Goal: Book appointment/travel/reservation

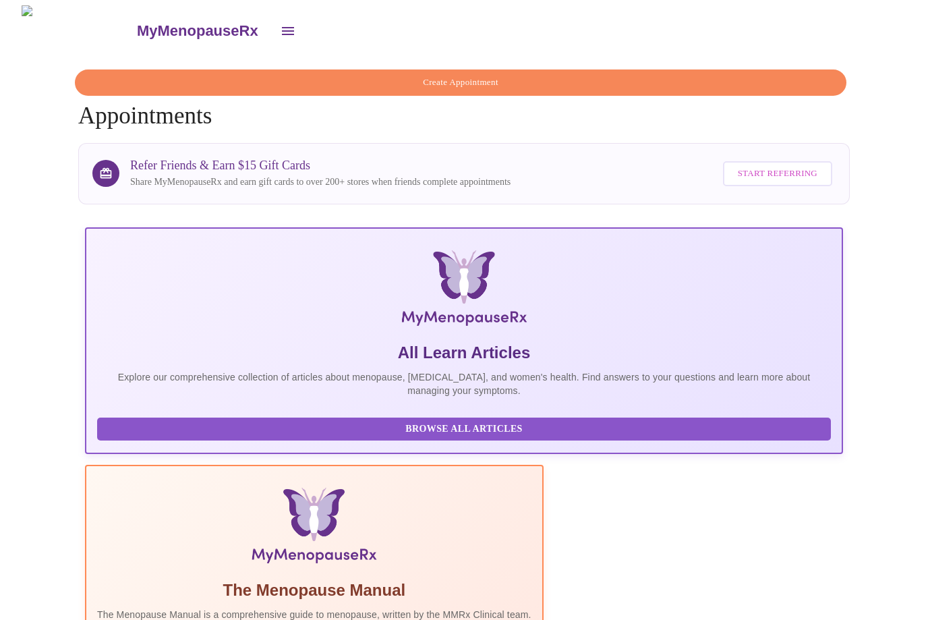
click at [476, 80] on span "Create Appointment" at bounding box center [460, 83] width 741 height 16
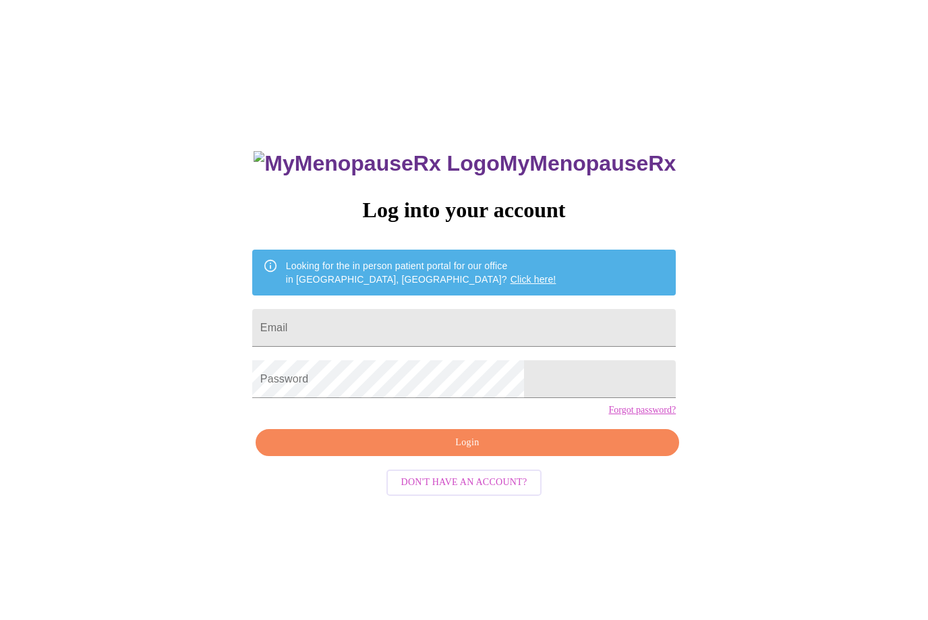
click at [420, 333] on input "Email" at bounding box center [464, 328] width 424 height 38
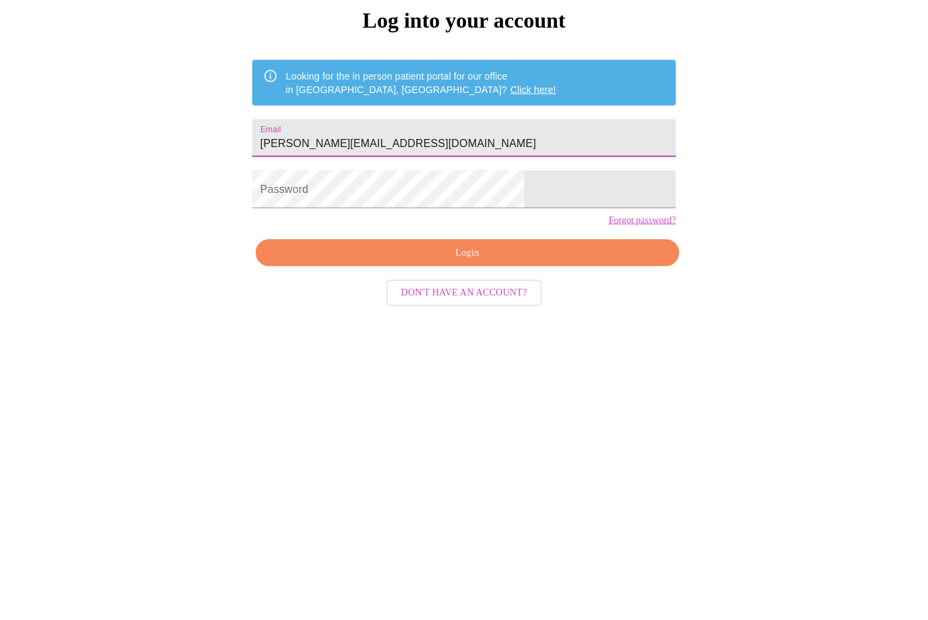
type input "[PERSON_NAME][EMAIL_ADDRESS][DOMAIN_NAME]"
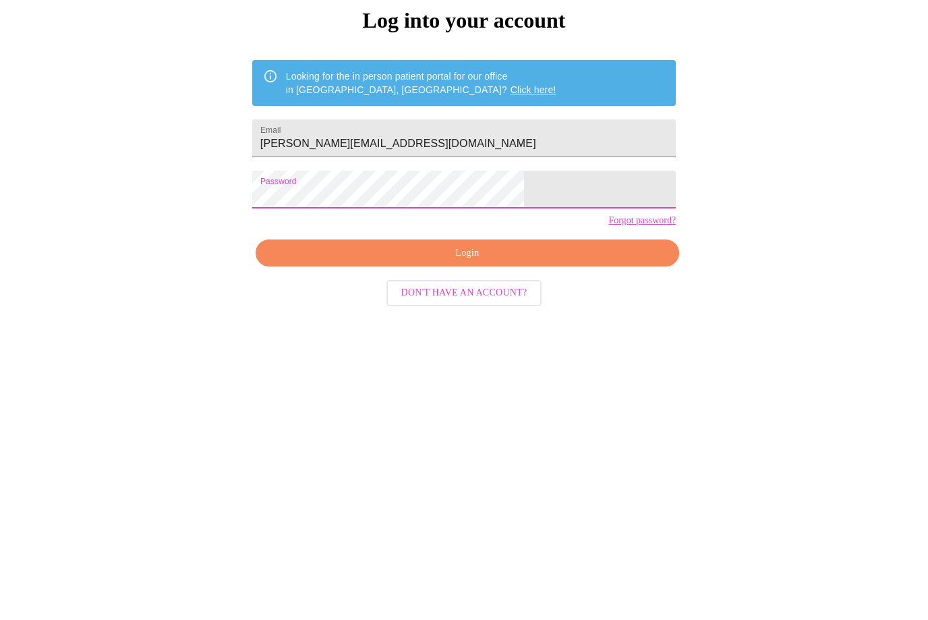
click at [542, 429] on button "Login" at bounding box center [468, 443] width 424 height 28
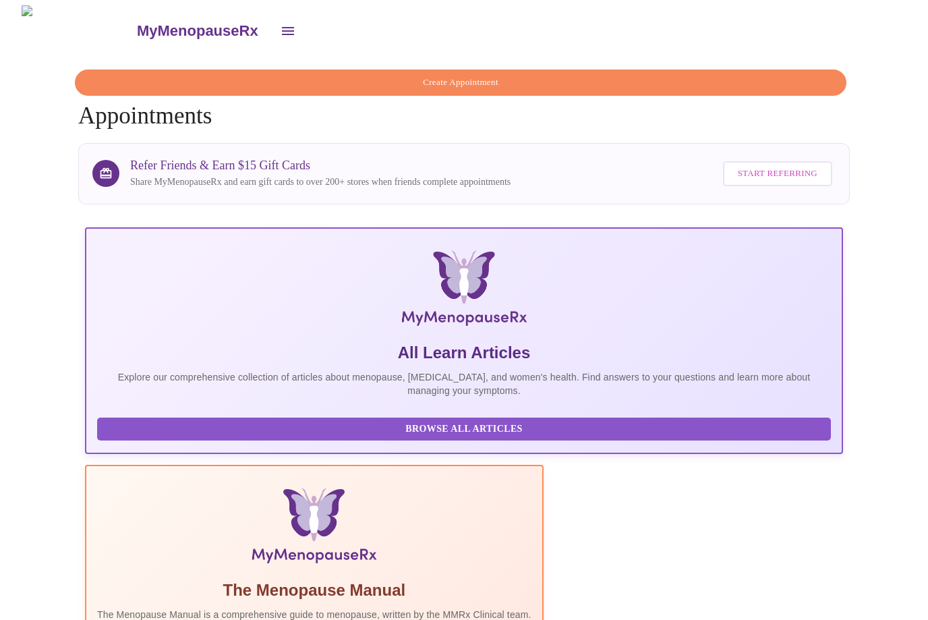
click at [463, 75] on span "Create Appointment" at bounding box center [460, 83] width 741 height 16
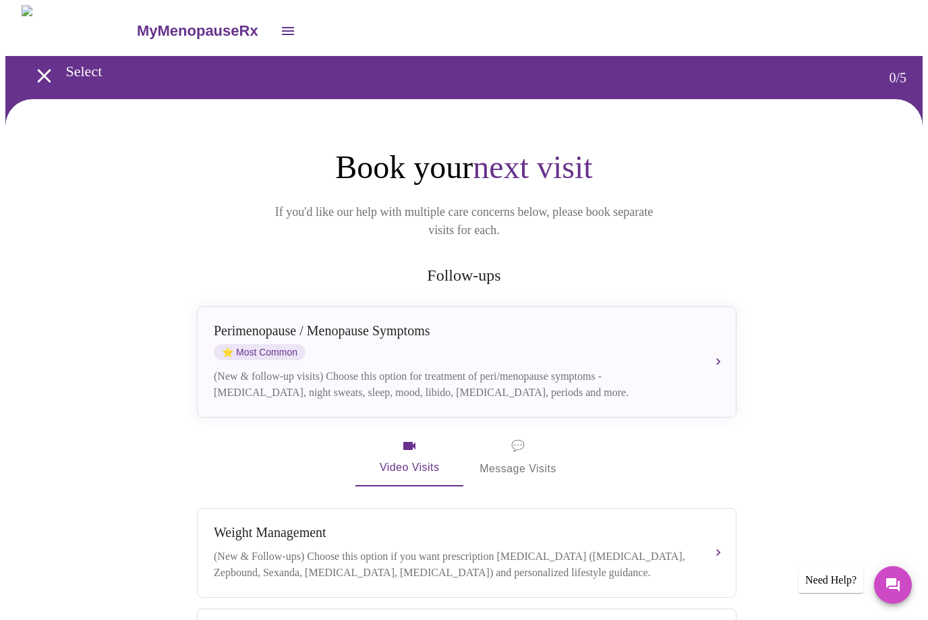
click at [651, 337] on div "Perimenopause / Menopause Symptoms ⭐ Most Common" at bounding box center [453, 341] width 479 height 37
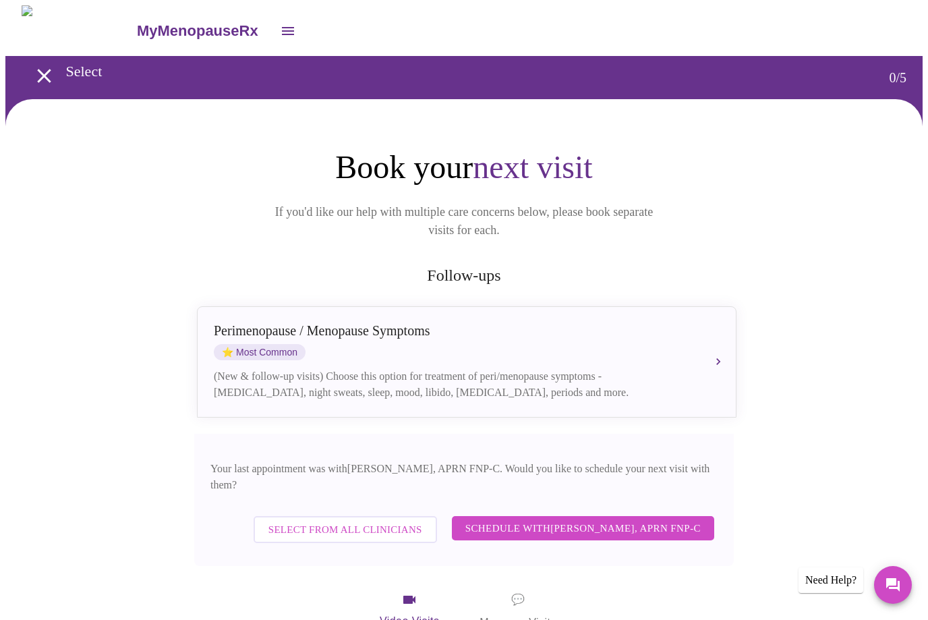
click at [390, 521] on span "Select from All Clinicians" at bounding box center [345, 530] width 154 height 18
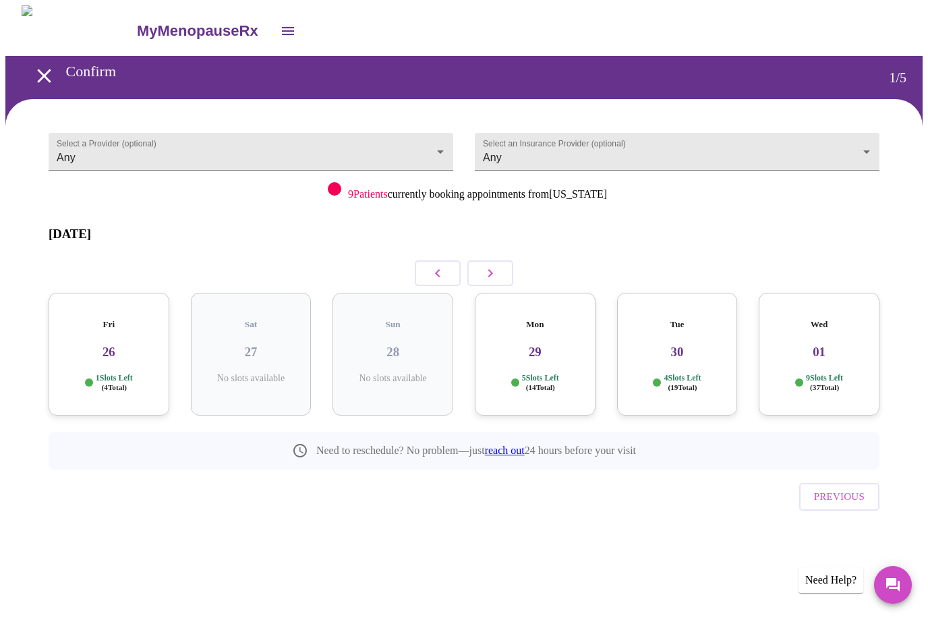
click at [549, 341] on div "Mon 29 5 Slots Left ( 14 Total)" at bounding box center [535, 354] width 121 height 123
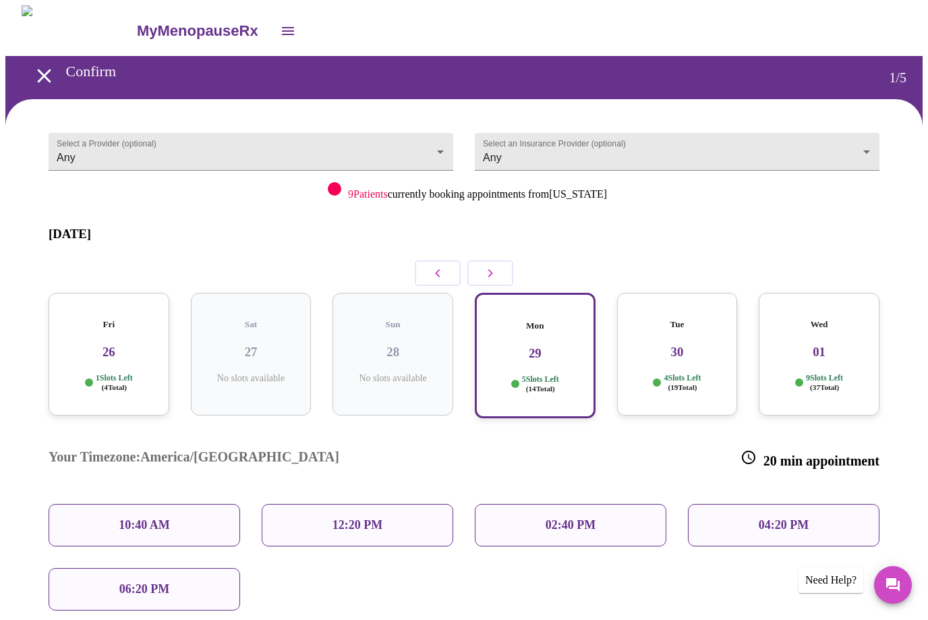
click at [691, 345] on h3 "30" at bounding box center [677, 352] width 99 height 15
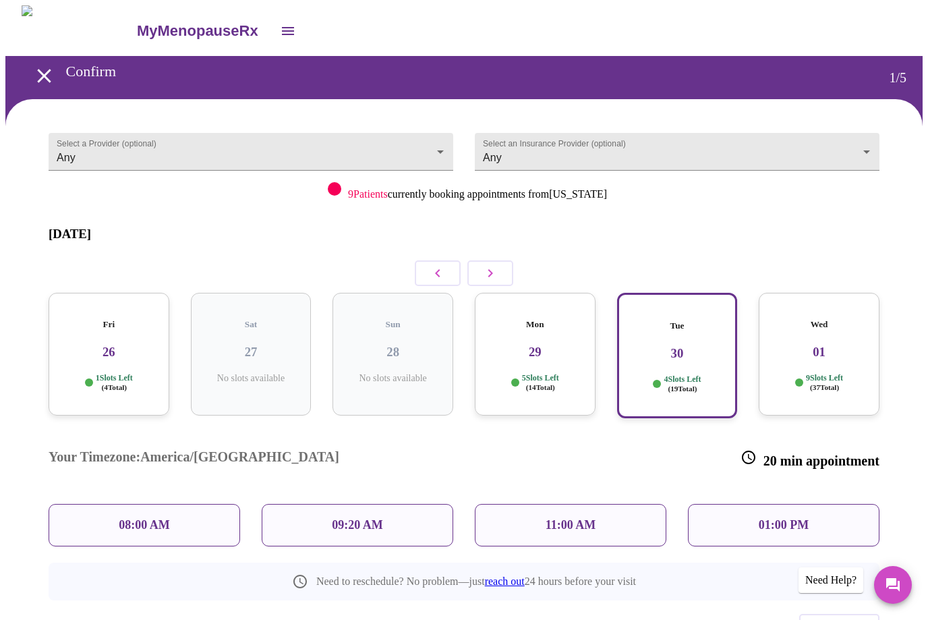
click at [536, 339] on div "Mon 29 5 Slots Left ( 14 Total)" at bounding box center [535, 354] width 121 height 123
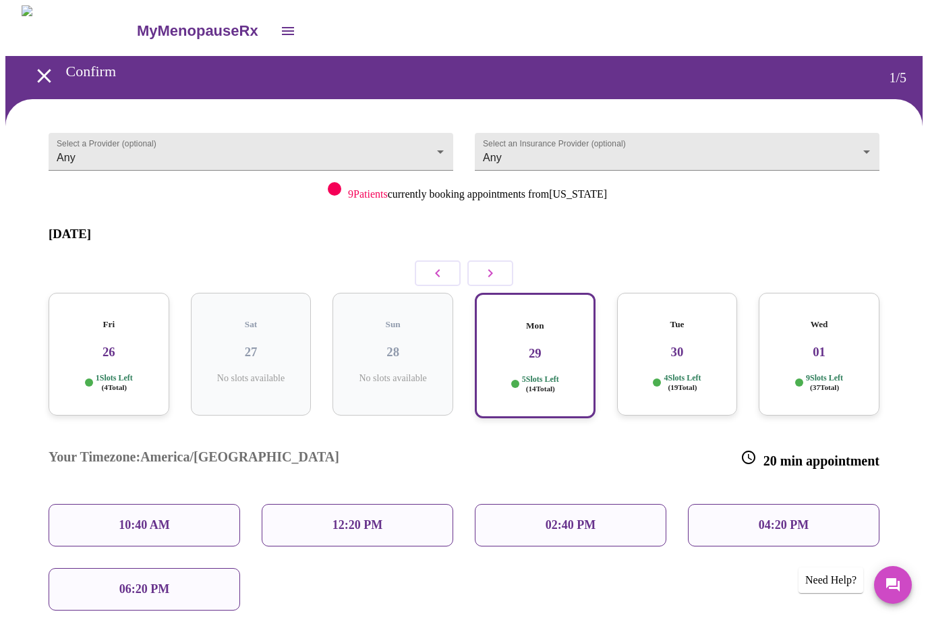
click at [209, 568] on div "06:20 PM" at bounding box center [145, 589] width 192 height 42
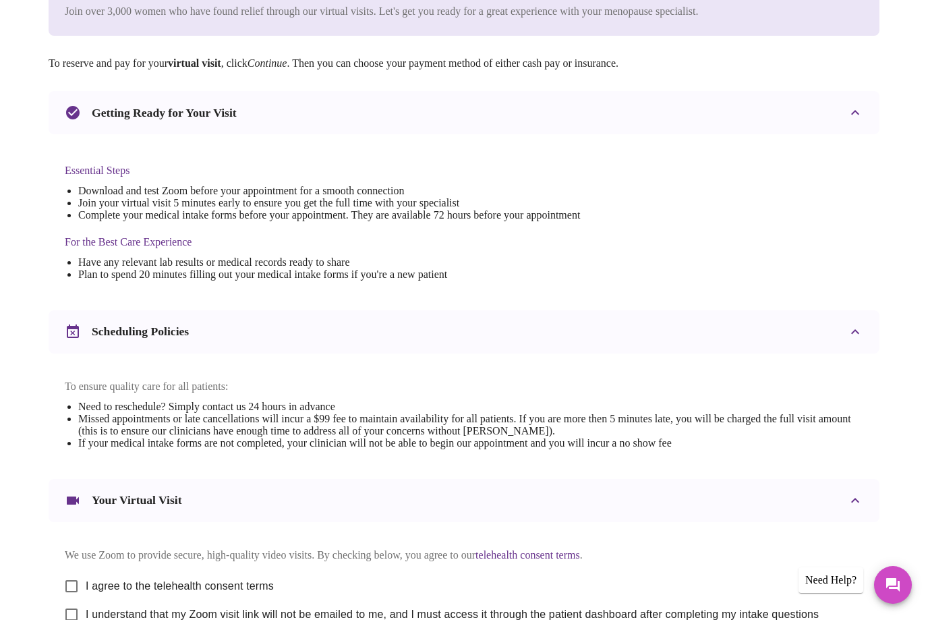
scroll to position [303, 0]
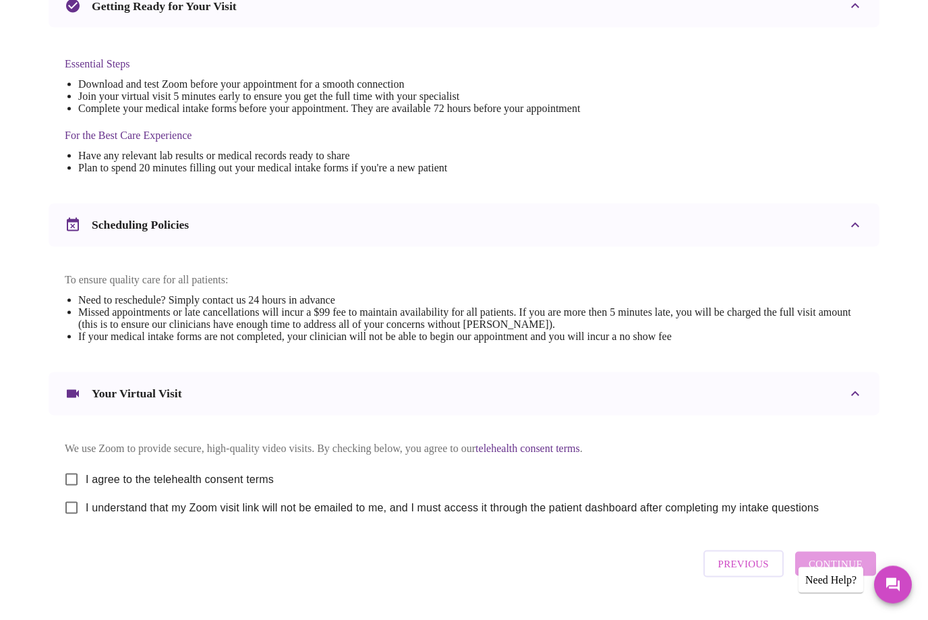
click at [69, 484] on input "I agree to the telehealth consent terms" at bounding box center [71, 479] width 28 height 28
checkbox input "true"
click at [75, 522] on input "I understand that my Zoom visit link will not be emailed to me, and I must acce…" at bounding box center [71, 508] width 28 height 28
checkbox input "true"
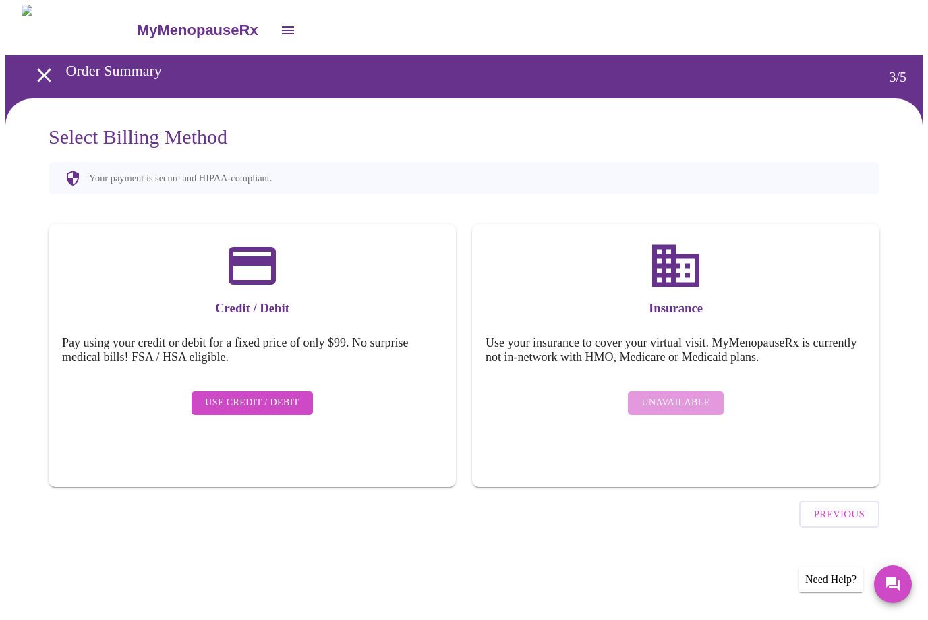
click at [275, 395] on span "Use Credit / Debit" at bounding box center [252, 403] width 94 height 17
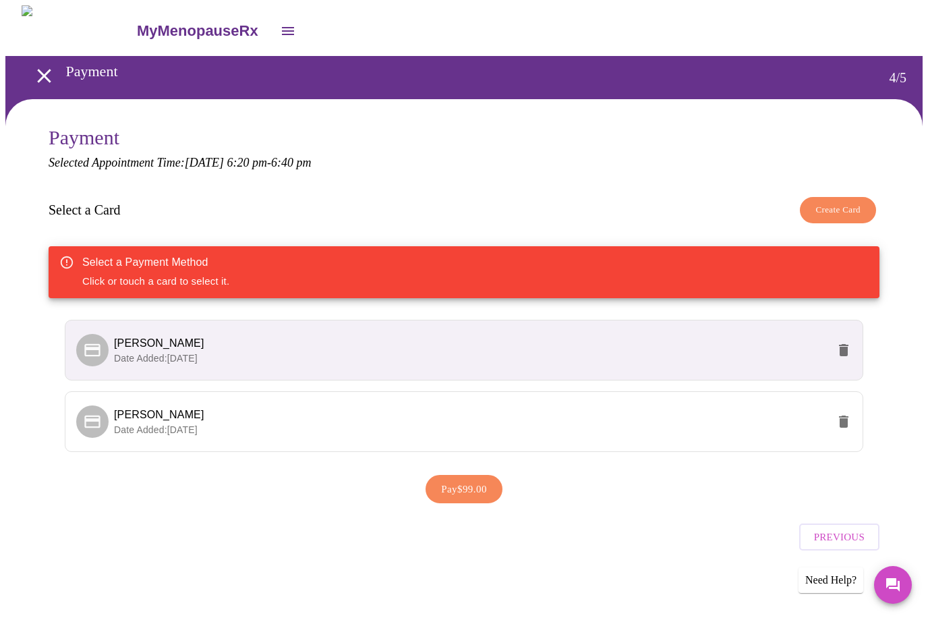
click at [248, 348] on span "Kim Baldridge" at bounding box center [471, 343] width 714 height 16
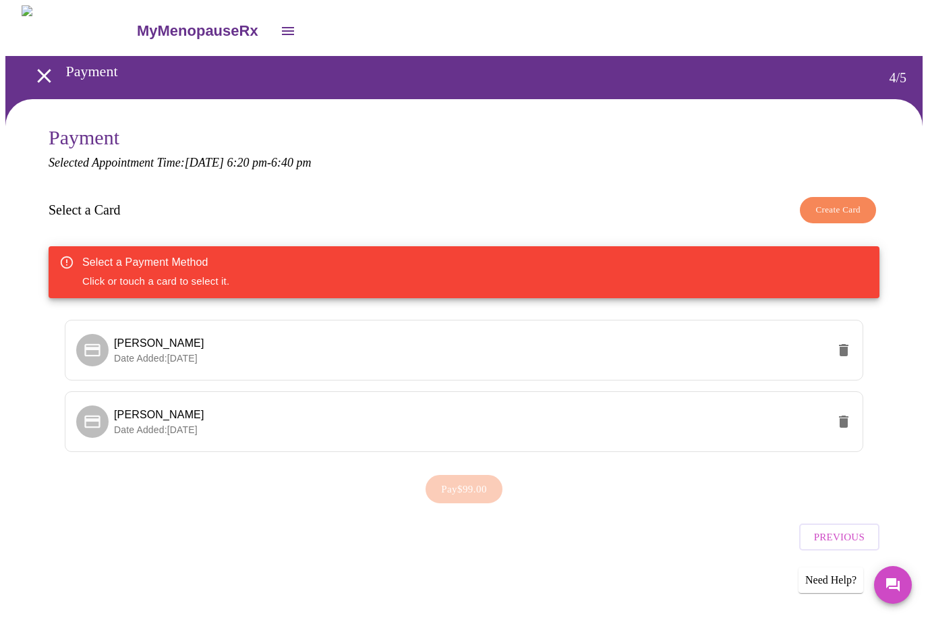
click at [123, 345] on span "Kim Baldridge" at bounding box center [159, 342] width 90 height 11
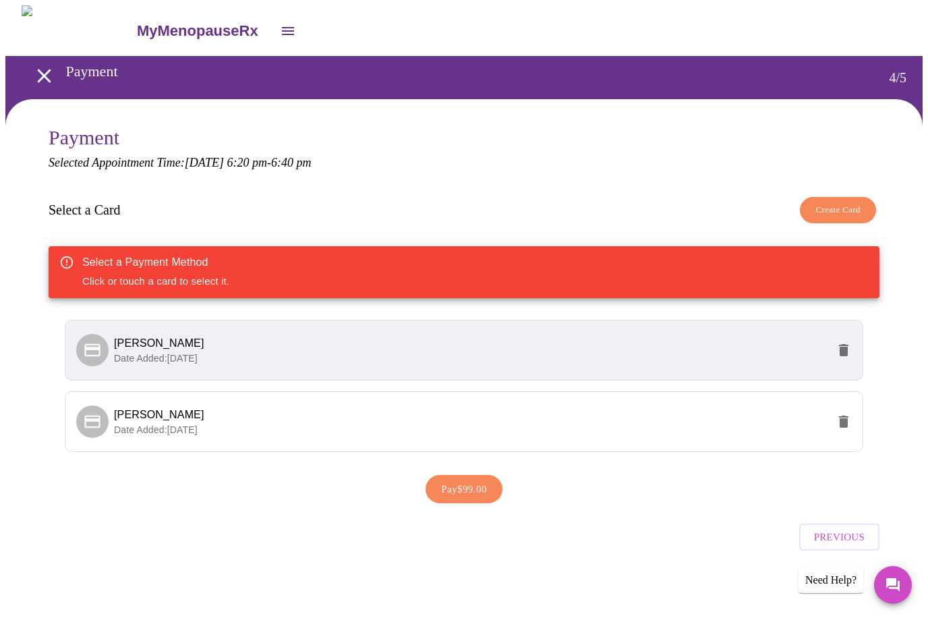
click at [187, 275] on div "Select a Payment Method Click or touch a card to select it." at bounding box center [155, 272] width 147 height 44
click at [201, 418] on span "Kim Baldridge" at bounding box center [471, 415] width 714 height 16
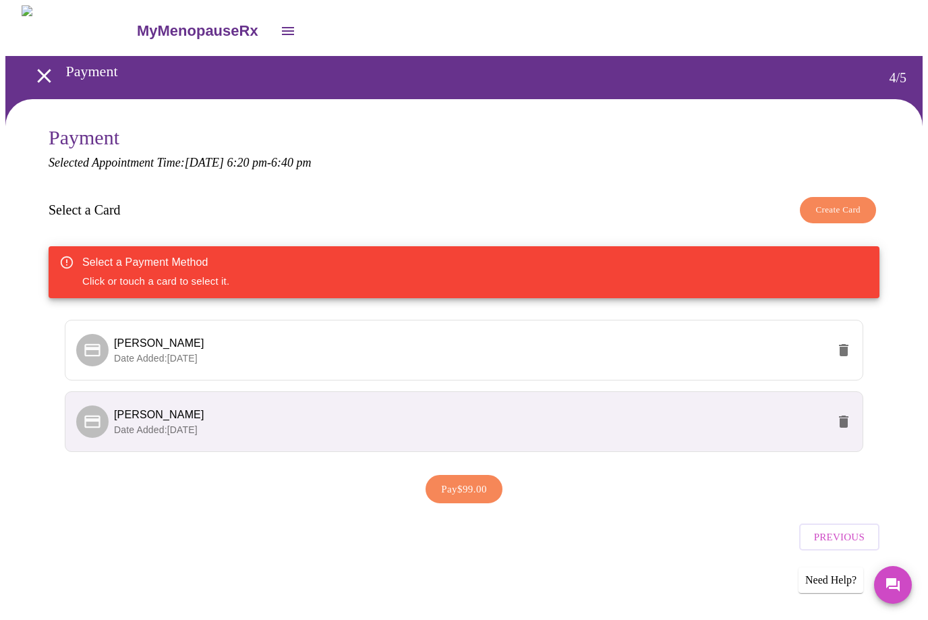
click at [846, 208] on span "Create Card" at bounding box center [838, 210] width 45 height 16
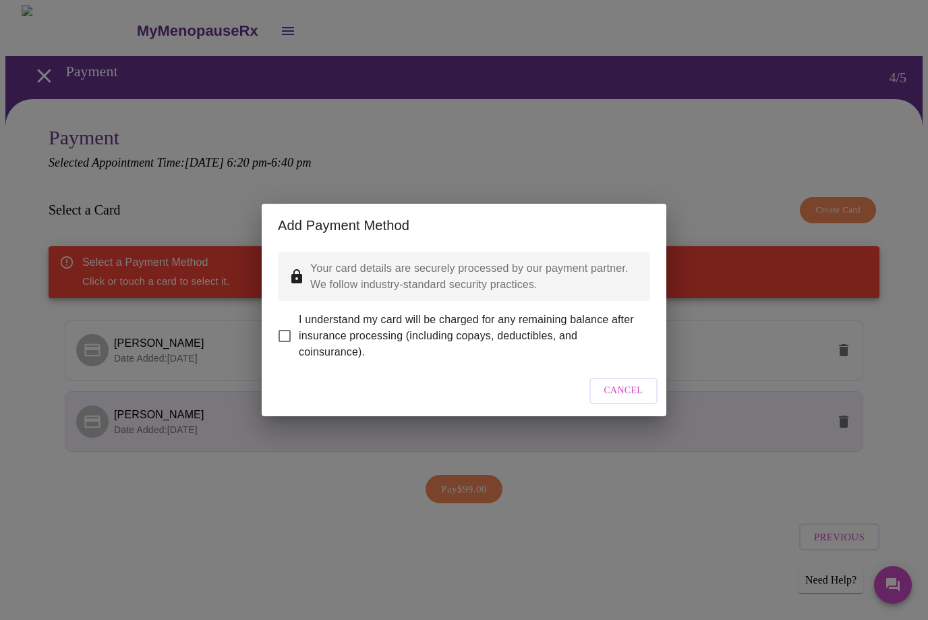
click at [287, 329] on input "I understand my card will be charged for any remaining balance after insurance …" at bounding box center [284, 336] width 28 height 28
checkbox input "true"
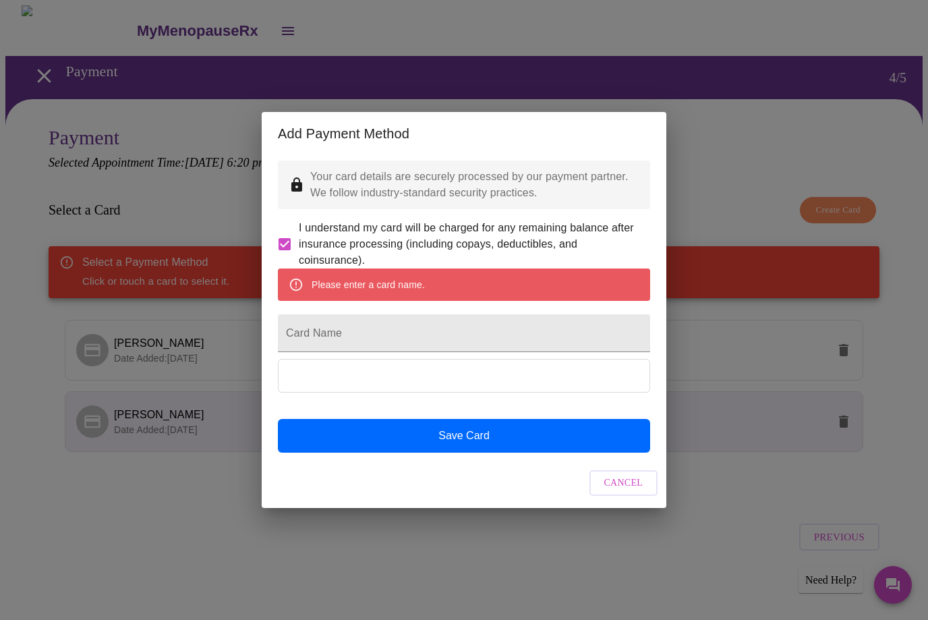
click at [748, 167] on div "Add Payment Method Your card details are securely processed by our payment part…" at bounding box center [464, 310] width 928 height 620
